Goal: Navigation & Orientation: Find specific page/section

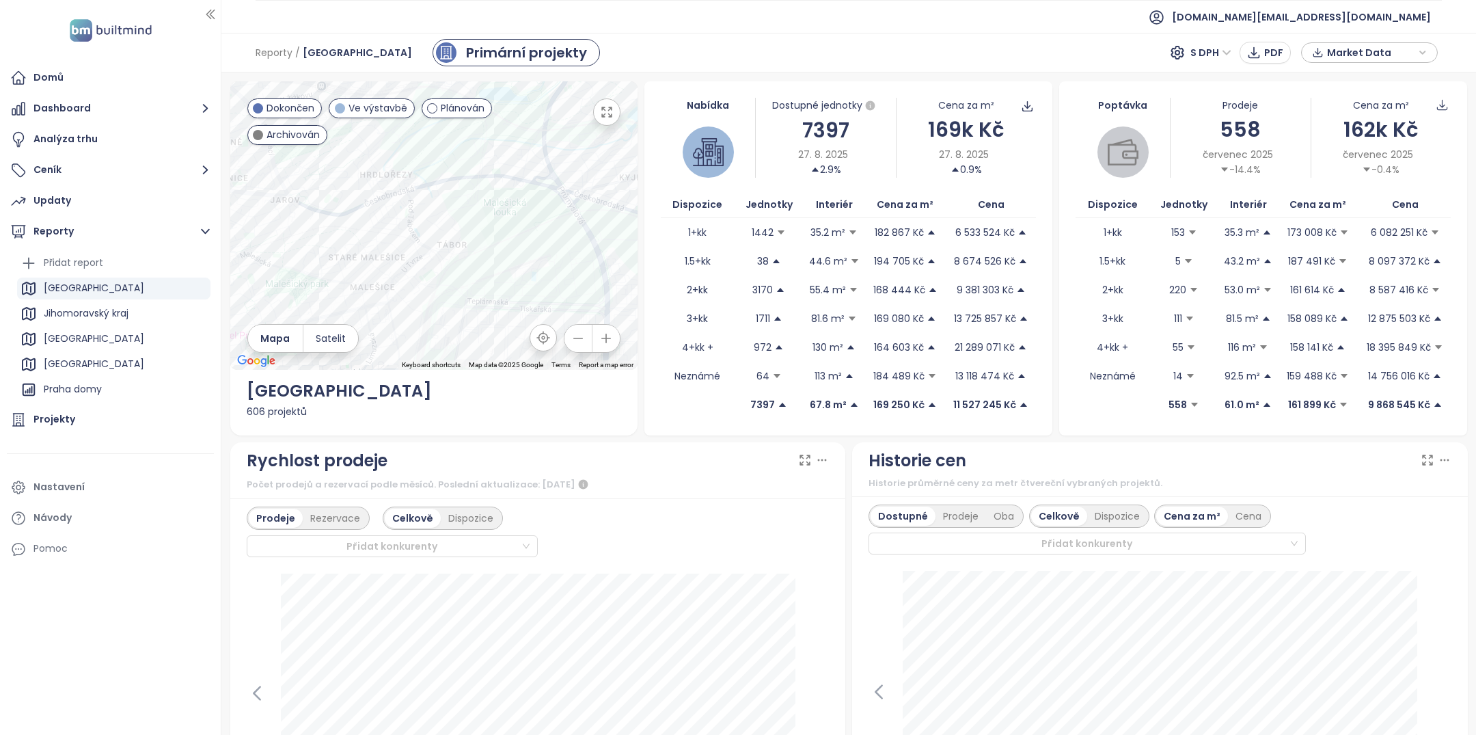
drag, startPoint x: 460, startPoint y: 263, endPoint x: 568, endPoint y: 339, distance: 132.0
click at [562, 334] on div at bounding box center [434, 225] width 408 height 288
drag, startPoint x: 500, startPoint y: 163, endPoint x: 558, endPoint y: 111, distance: 77.9
click at [558, 113] on div at bounding box center [434, 225] width 408 height 288
click at [561, 182] on div "[PERSON_NAME]" at bounding box center [434, 225] width 408 height 288
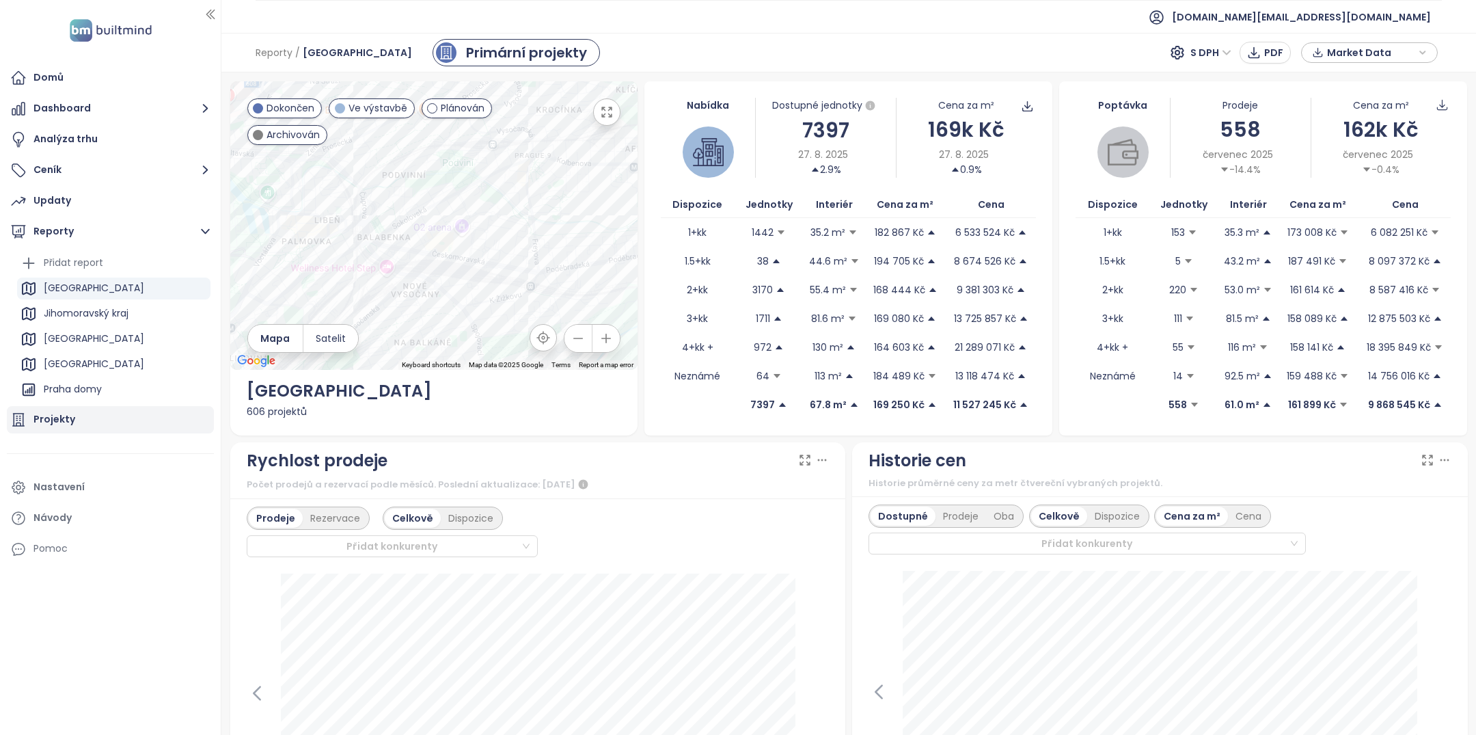
click at [67, 420] on div "Projekty" at bounding box center [54, 419] width 42 height 17
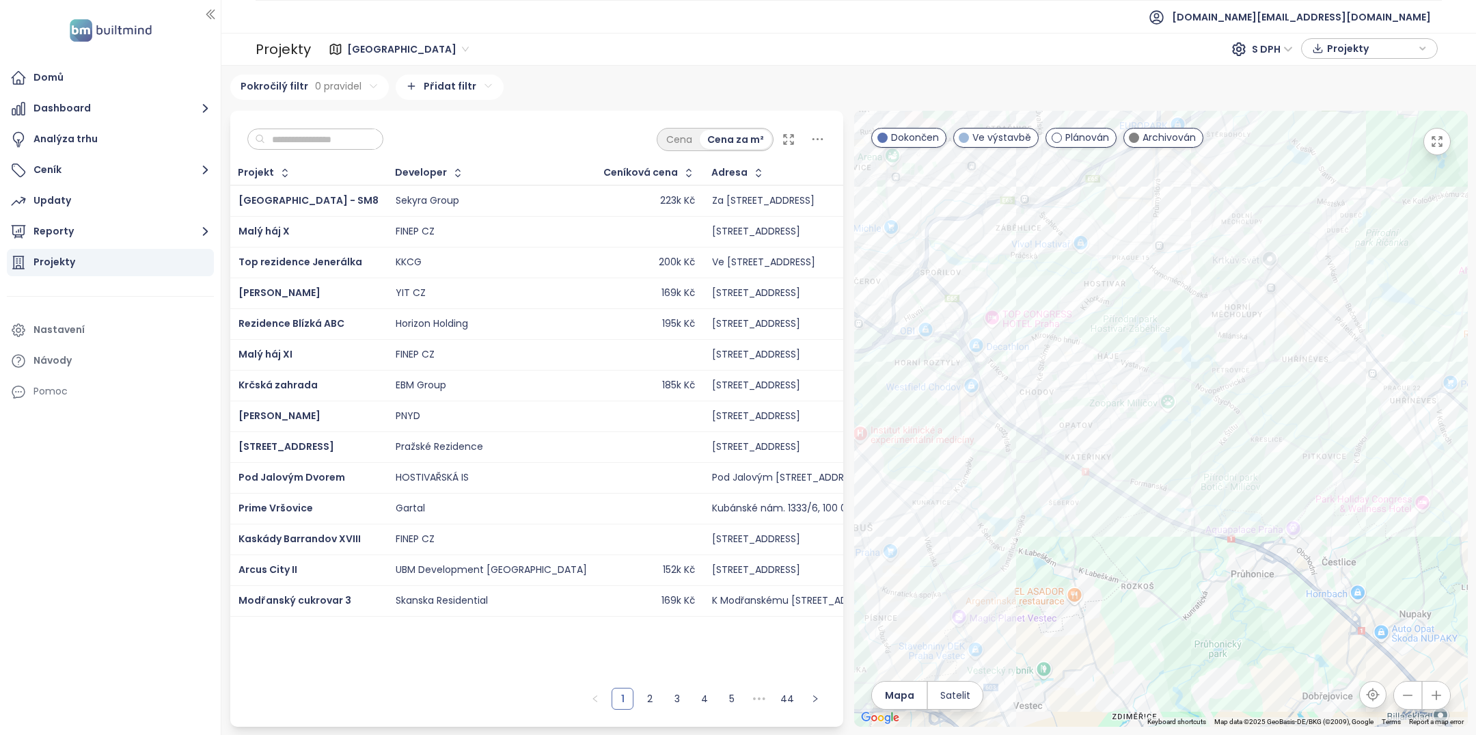
drag, startPoint x: 1207, startPoint y: 342, endPoint x: 1325, endPoint y: 583, distance: 267.8
click at [1325, 582] on div at bounding box center [1161, 419] width 614 height 616
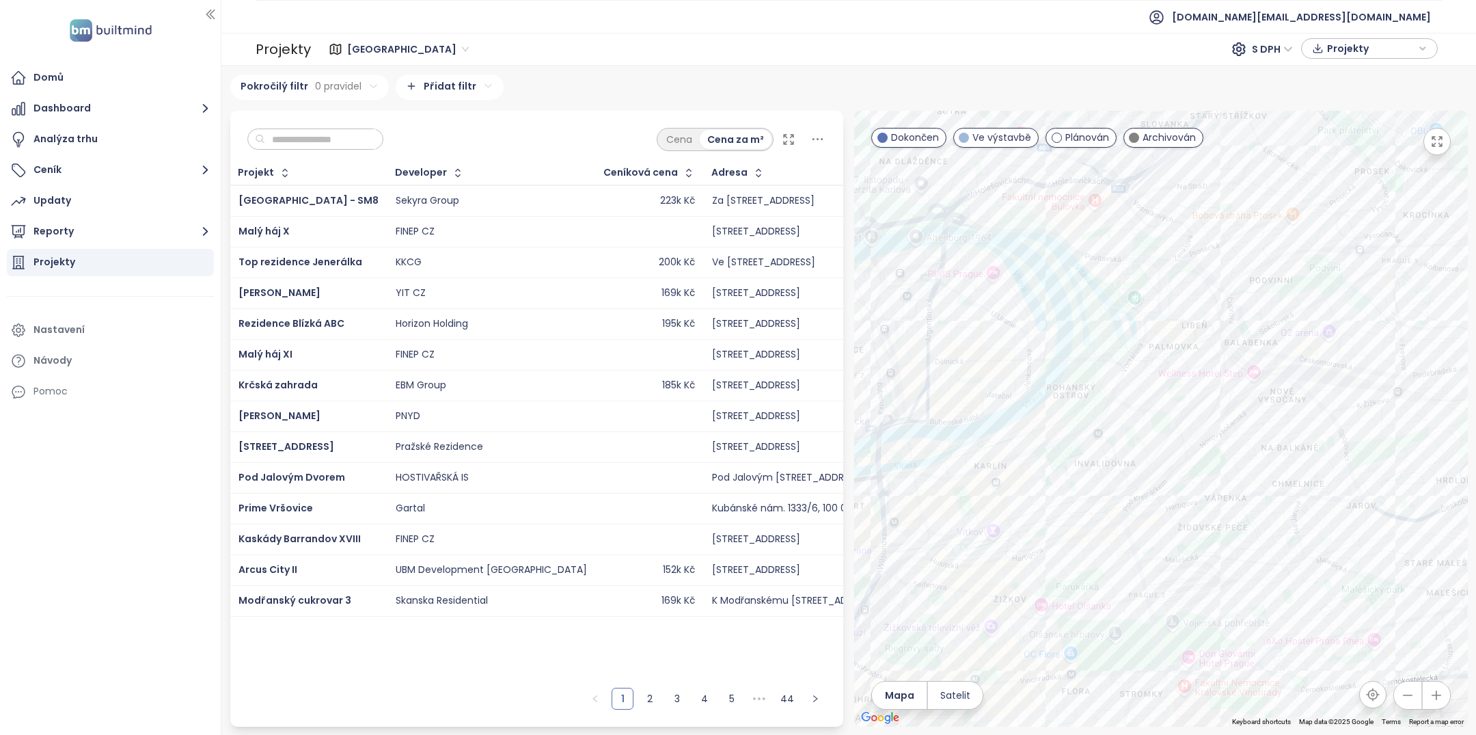
drag, startPoint x: 1171, startPoint y: 489, endPoint x: 1160, endPoint y: 415, distance: 74.6
click at [1161, 415] on div at bounding box center [1161, 419] width 614 height 616
click at [1318, 275] on div "Mocca Rezidence" at bounding box center [1161, 419] width 614 height 616
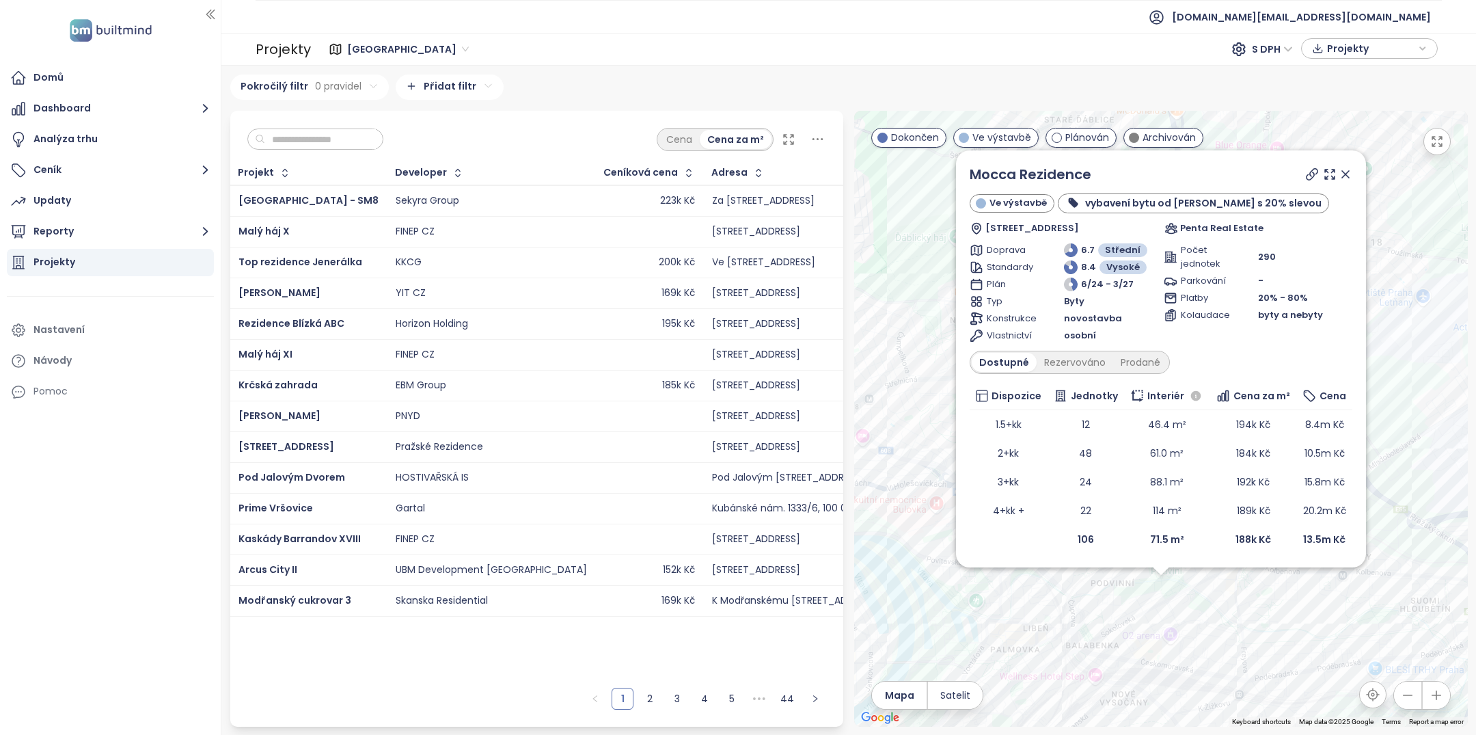
click at [1352, 172] on icon at bounding box center [1346, 174] width 14 height 14
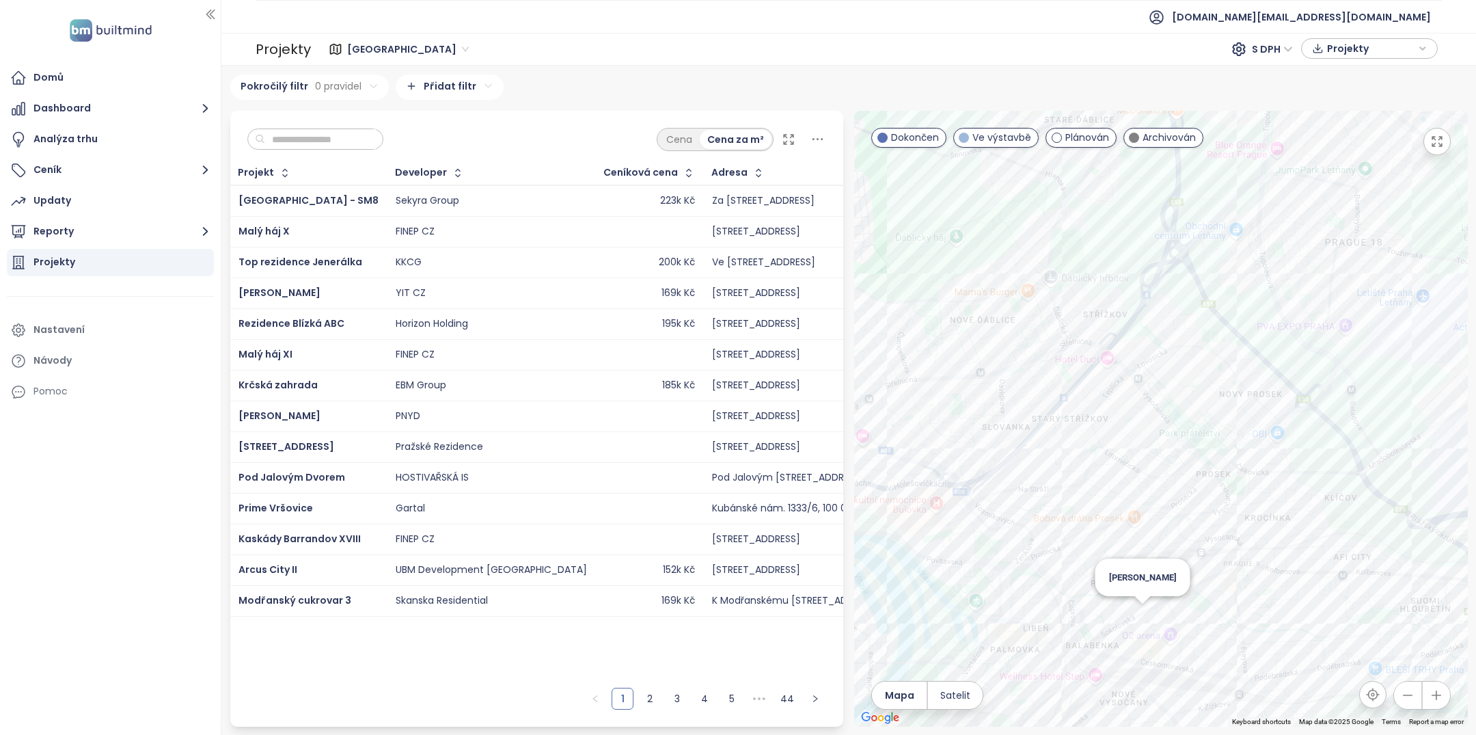
click at [1139, 612] on div "[PERSON_NAME]" at bounding box center [1161, 419] width 614 height 616
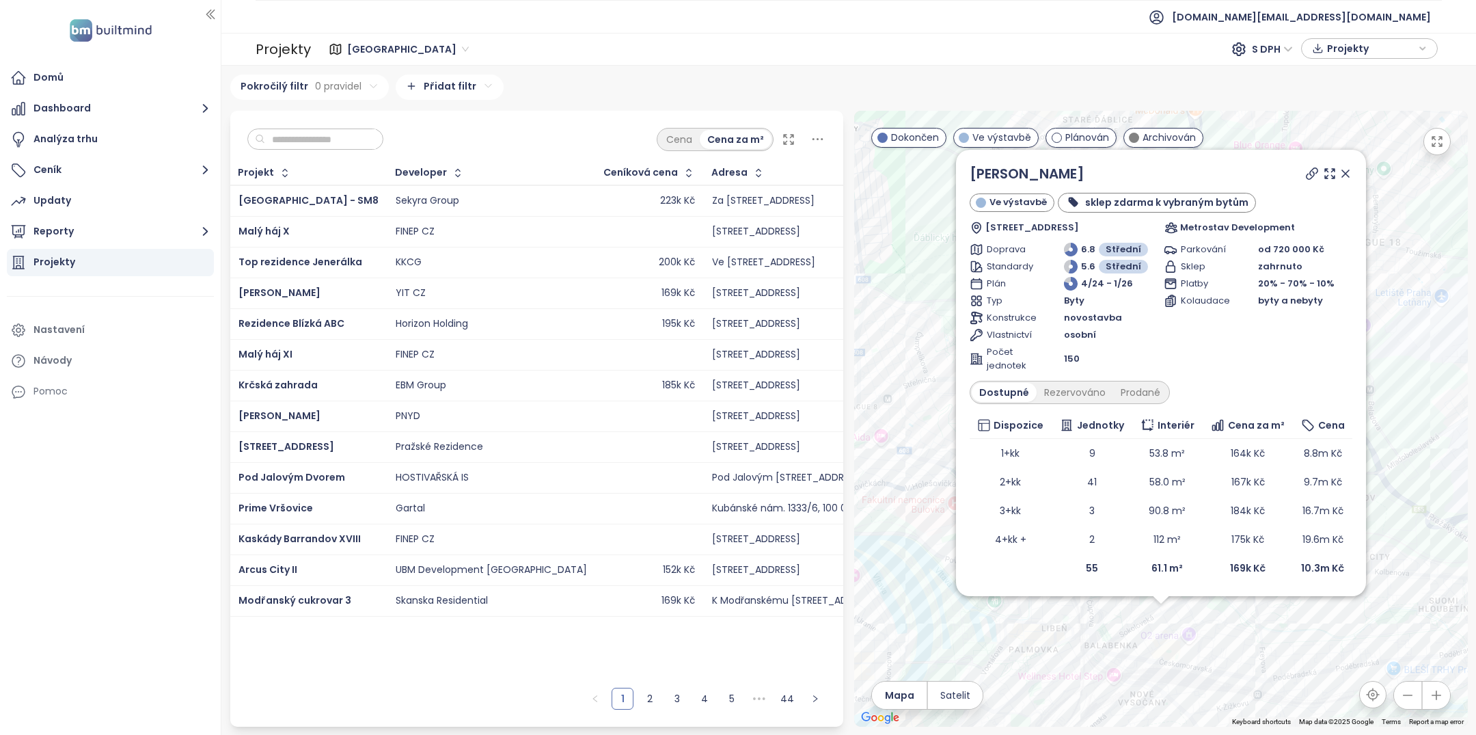
click at [1344, 178] on icon at bounding box center [1346, 174] width 14 height 14
